Goal: Find specific page/section: Find specific page/section

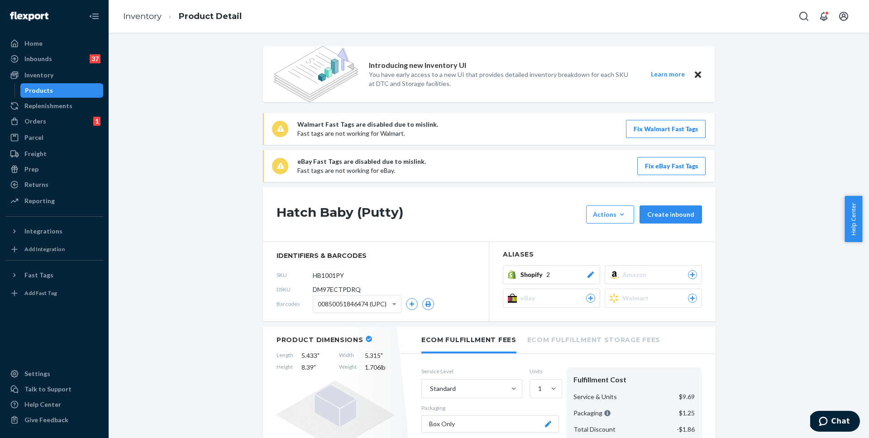
scroll to position [731, 0]
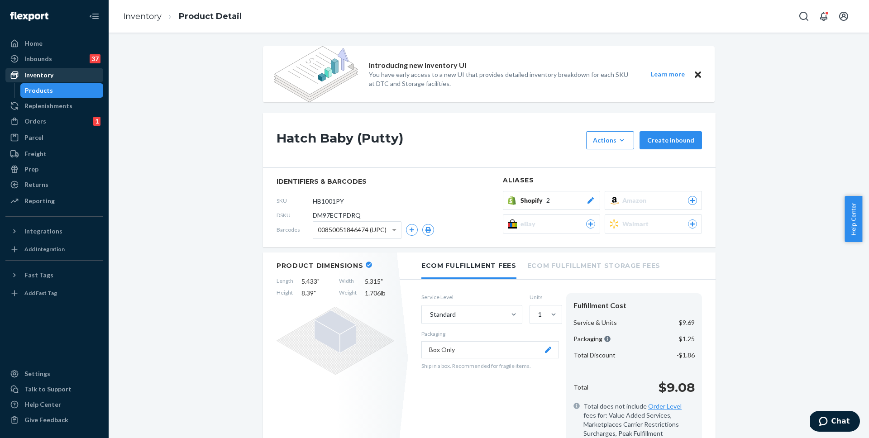
click at [29, 76] on div "Inventory" at bounding box center [38, 75] width 29 height 9
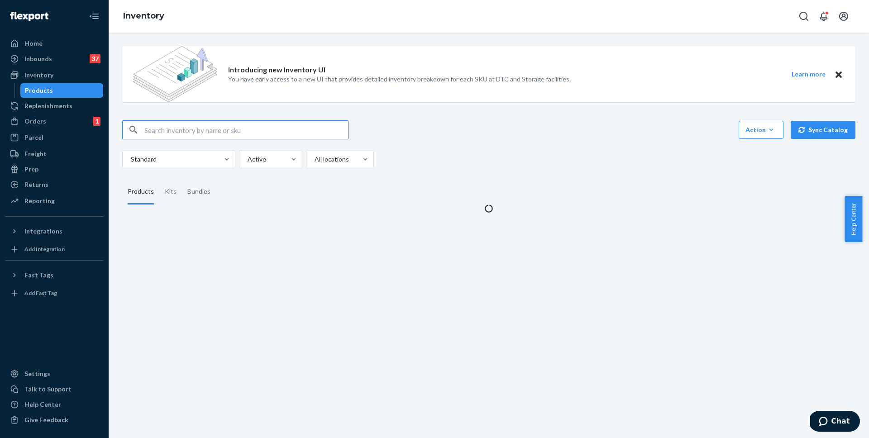
click at [165, 102] on img at bounding box center [175, 74] width 84 height 56
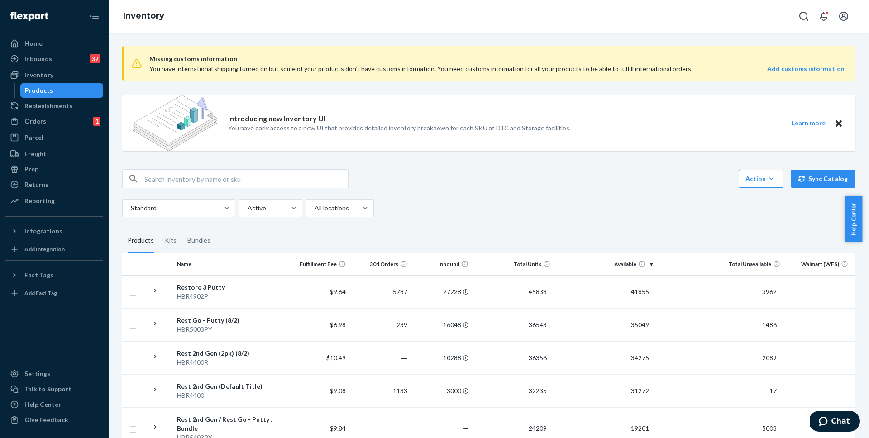
click at [185, 183] on input "text" at bounding box center [246, 179] width 204 height 18
type input "HB1001"
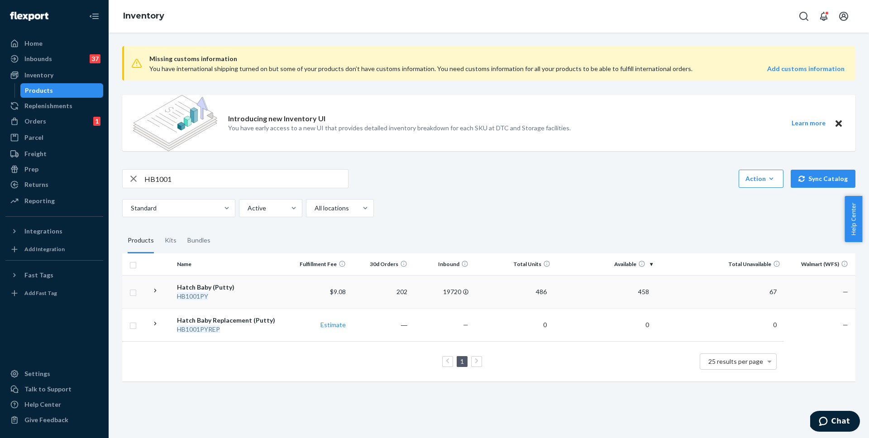
click at [218, 292] on div "HB1001PY" at bounding box center [231, 296] width 108 height 9
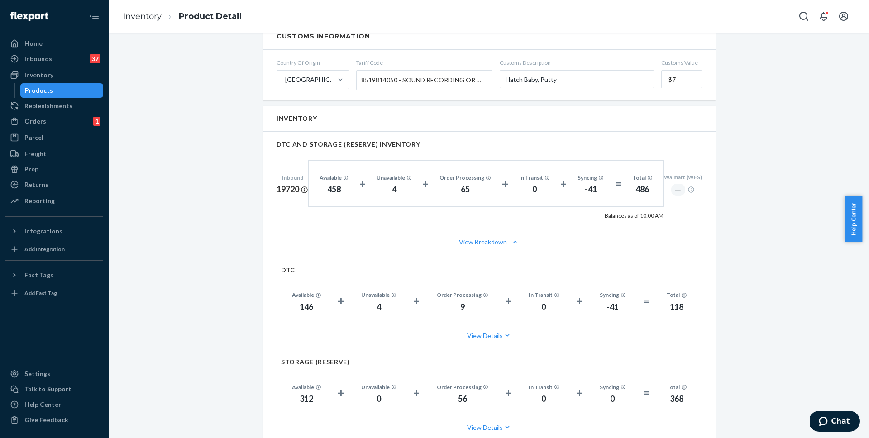
scroll to position [600, 0]
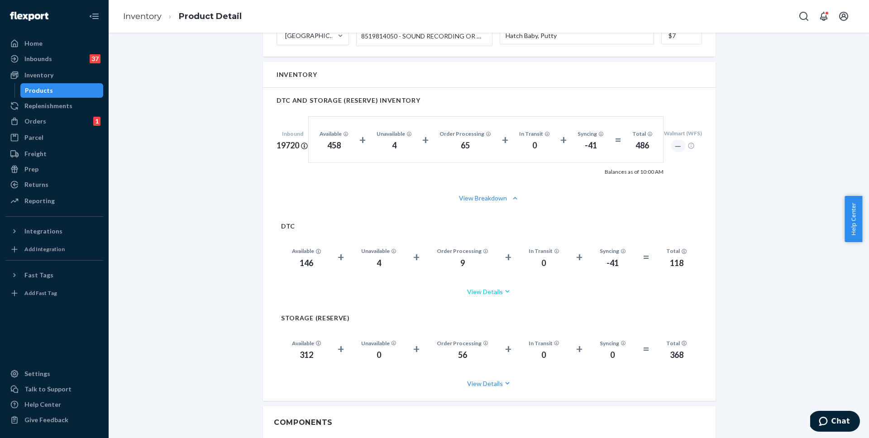
click at [491, 282] on button "View Details" at bounding box center [489, 292] width 416 height 24
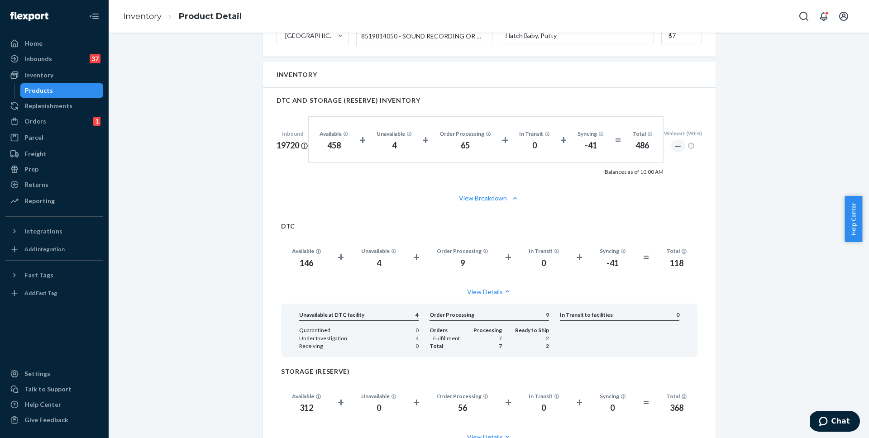
scroll to position [674, 0]
